Goal: Task Accomplishment & Management: Use online tool/utility

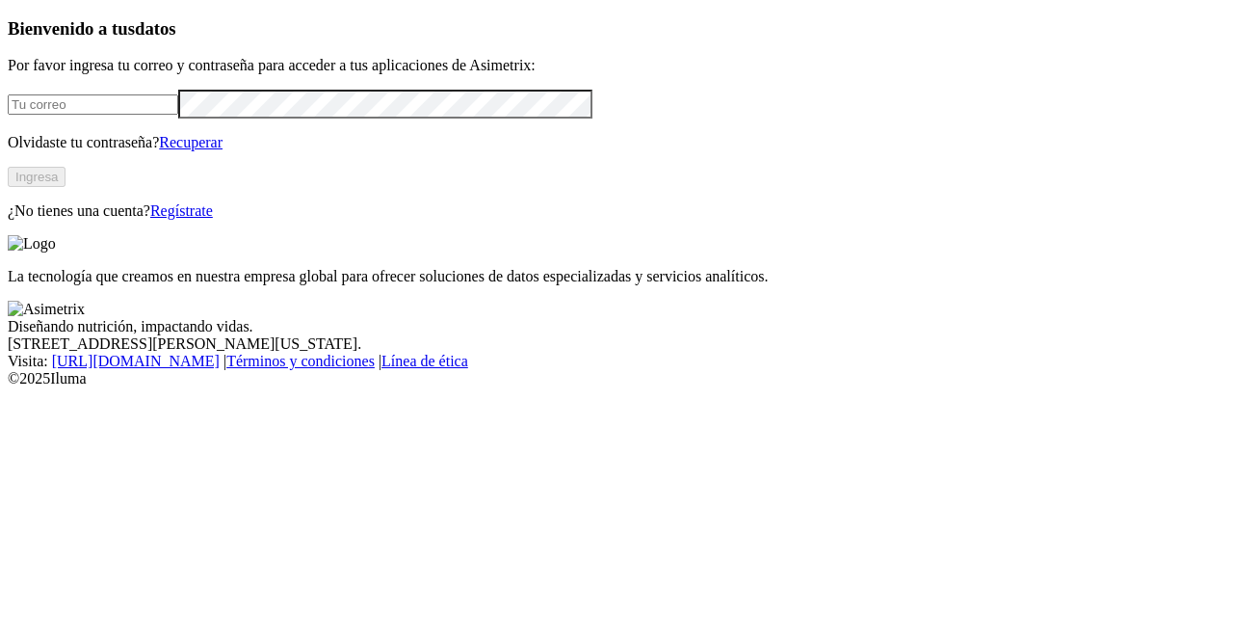
click at [178, 115] on input "email" at bounding box center [93, 104] width 171 height 20
type input "[PERSON_NAME][EMAIL_ADDRESS][PERSON_NAME][DOMAIN_NAME]"
click input "submit" at bounding box center [0, 0] width 0 height 0
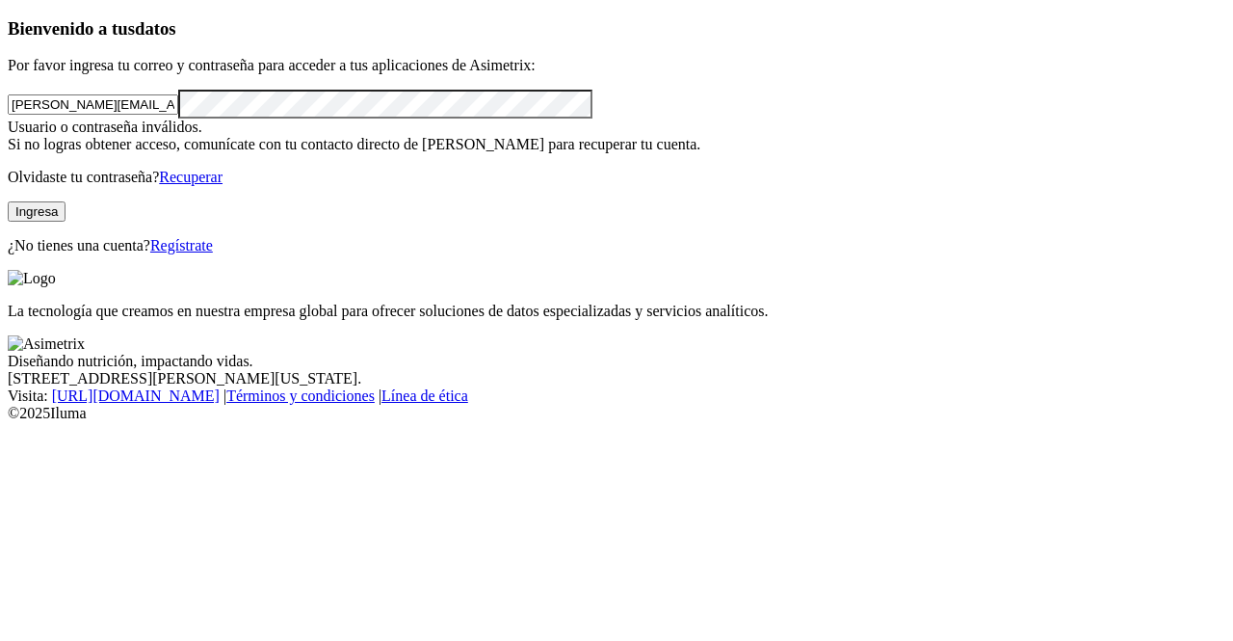
click at [8, 85] on div "Bienvenido a tus datos Por favor ingresa tu correo y contraseña para acceder a …" at bounding box center [617, 136] width 1218 height 236
click input "submit" at bounding box center [0, 0] width 0 height 0
